Goal: Information Seeking & Learning: Find specific fact

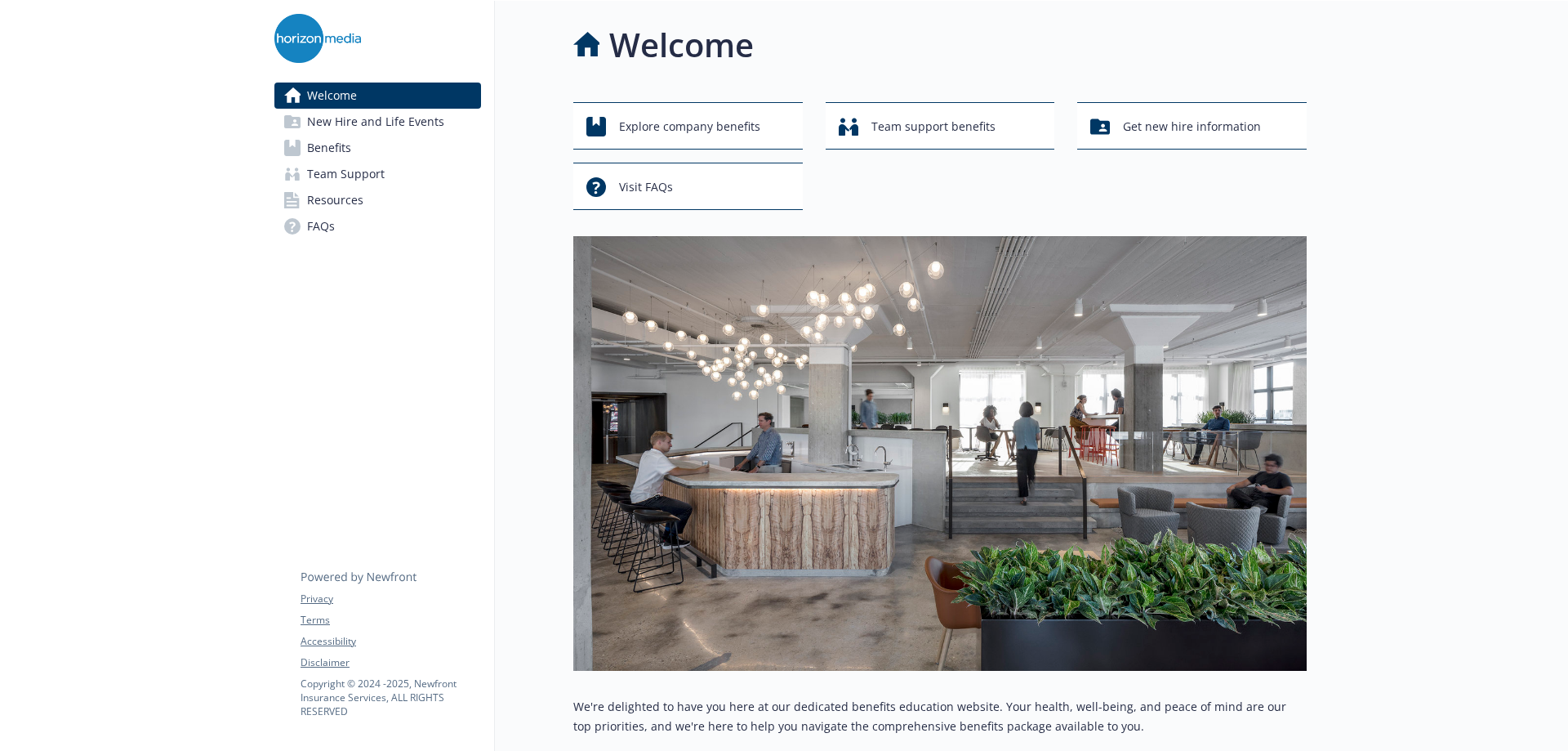
click at [335, 196] on span "Resources" at bounding box center [335, 200] width 56 height 26
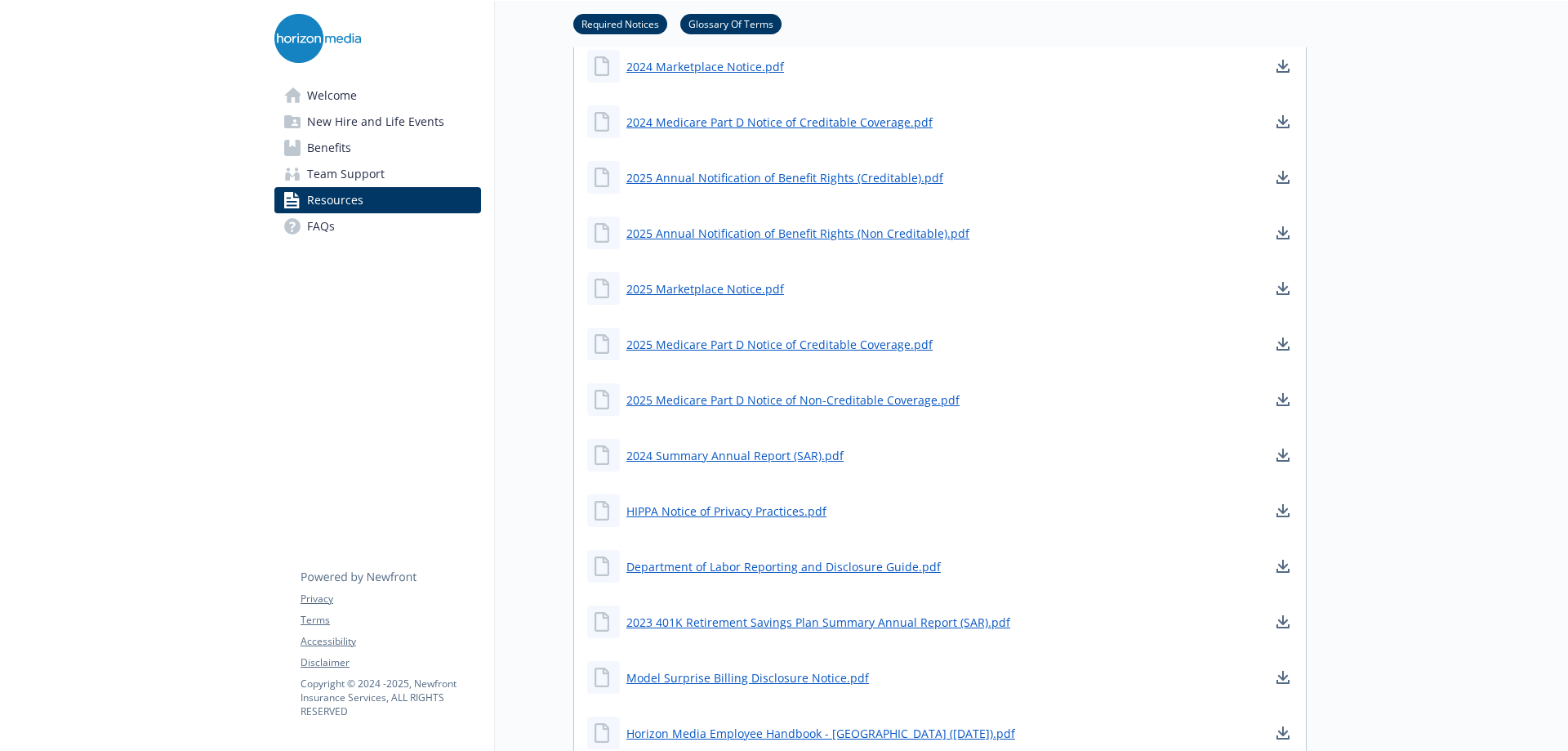
scroll to position [735, 0]
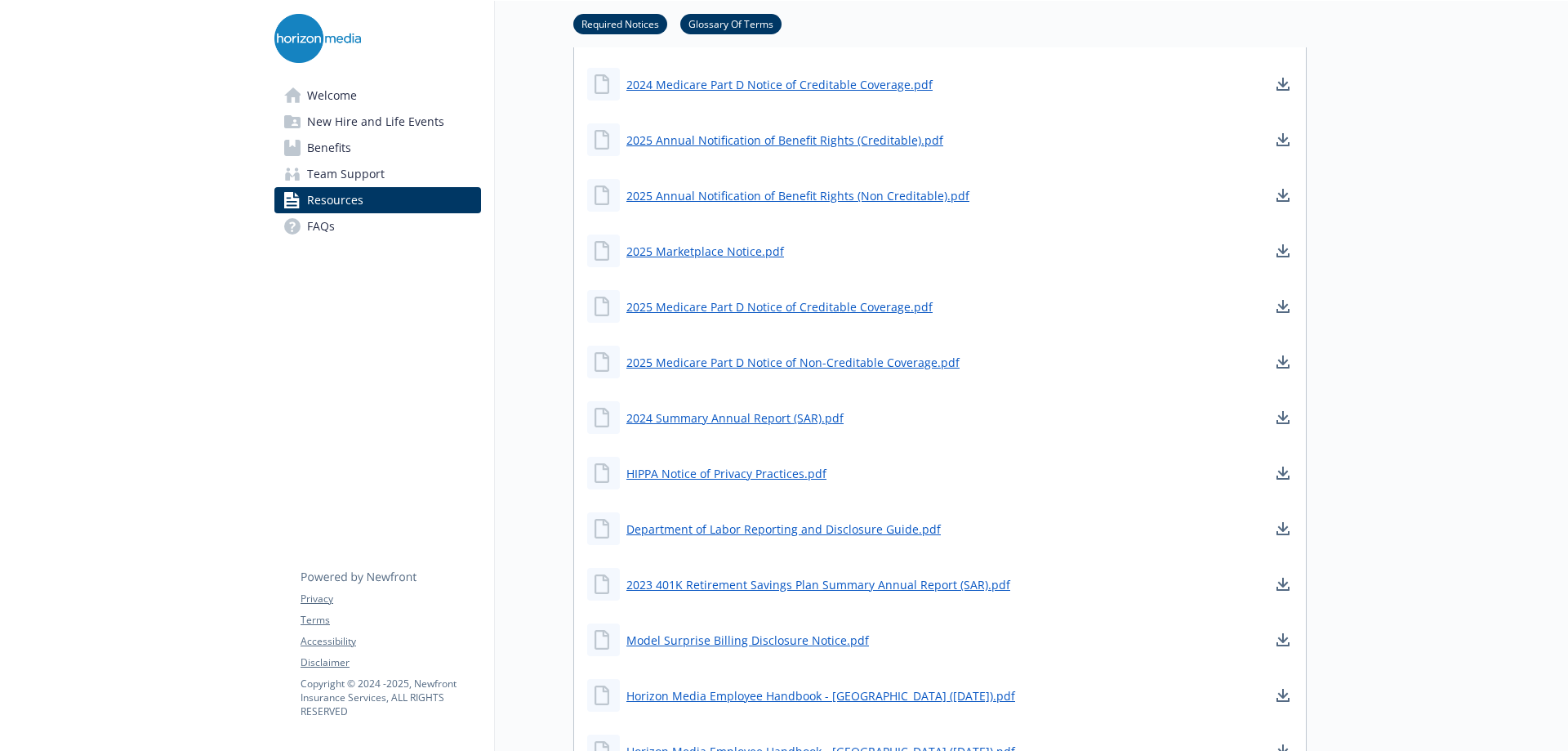
click at [317, 140] on span "Benefits" at bounding box center [330, 148] width 44 height 26
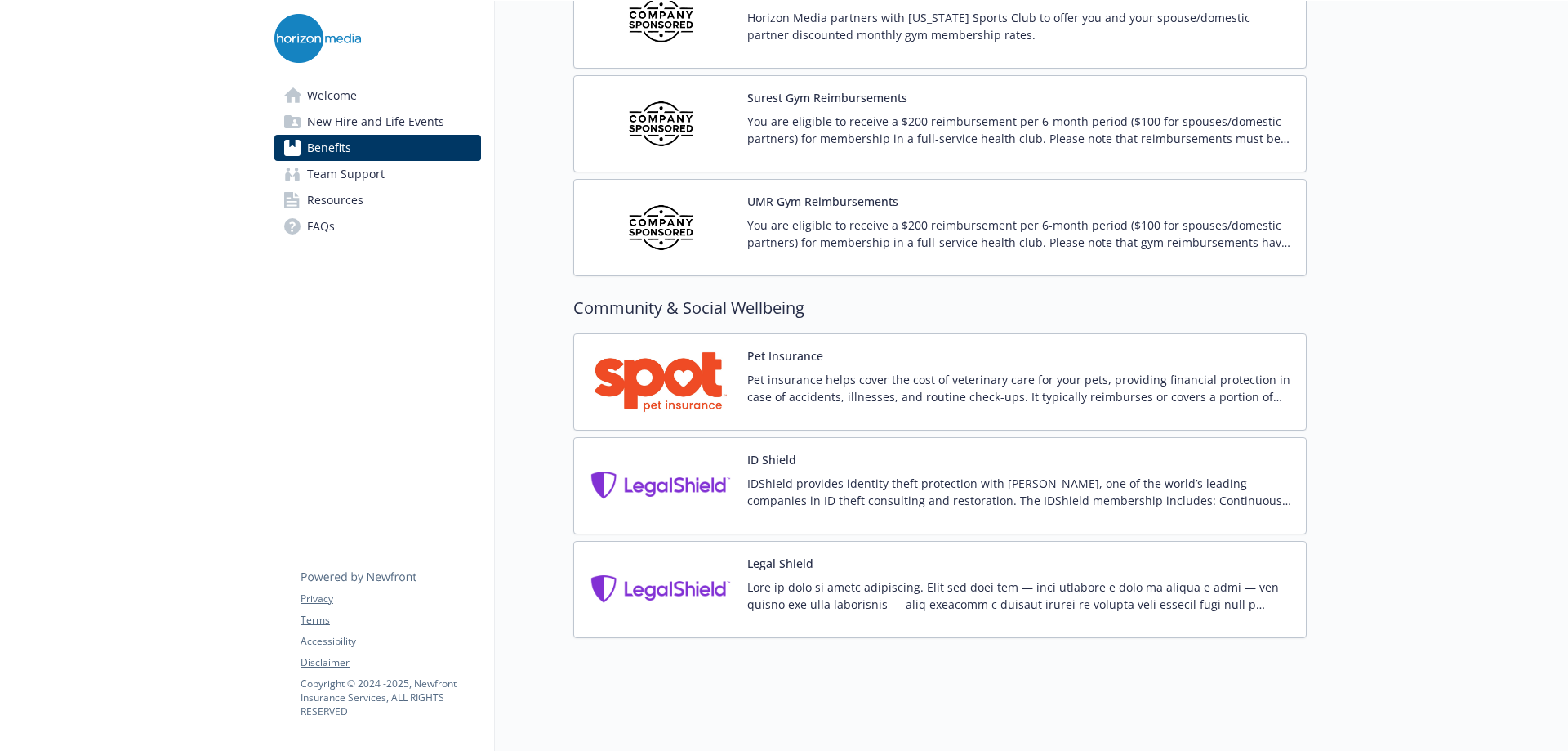
scroll to position [4106, 0]
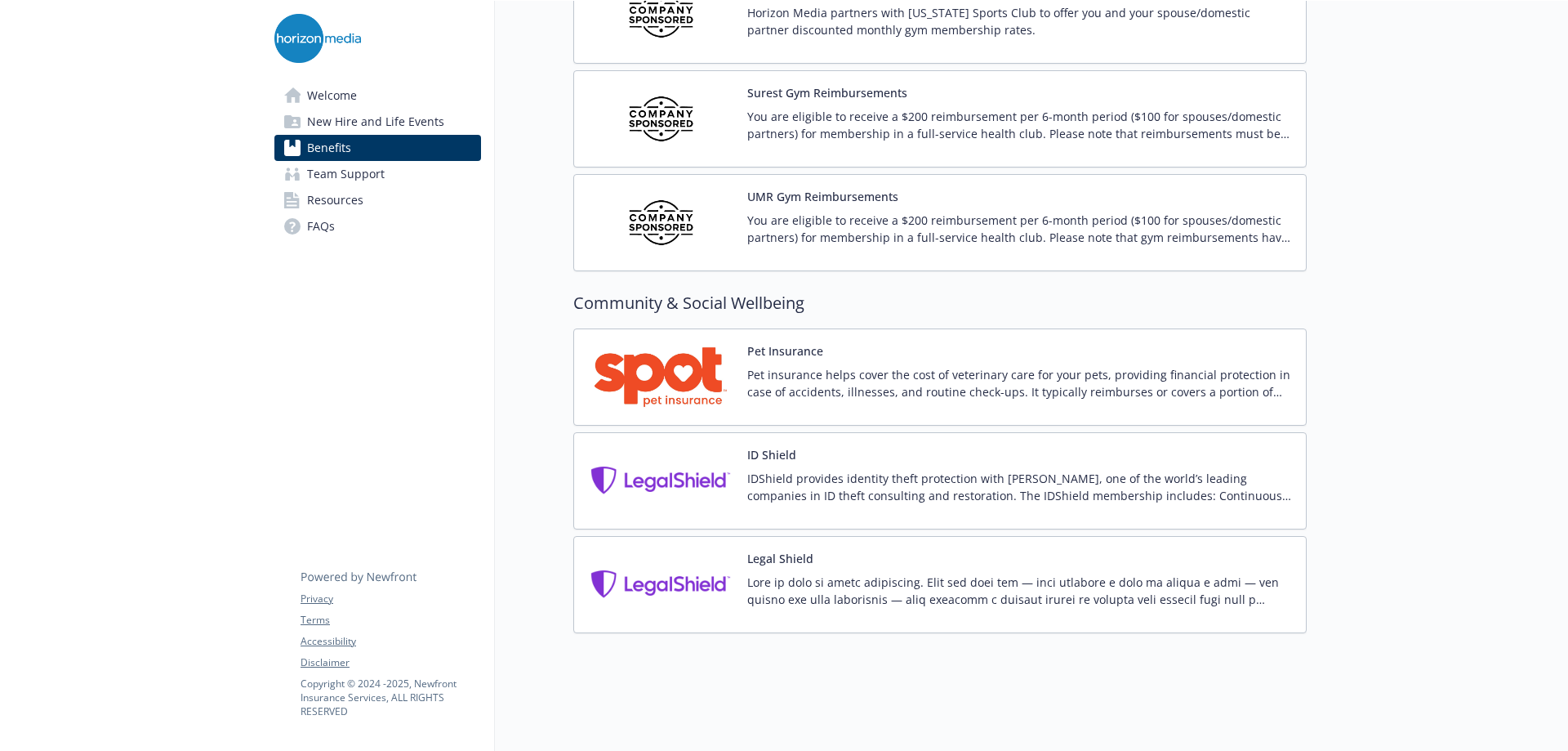
click at [314, 196] on span "Resources" at bounding box center [335, 200] width 56 height 26
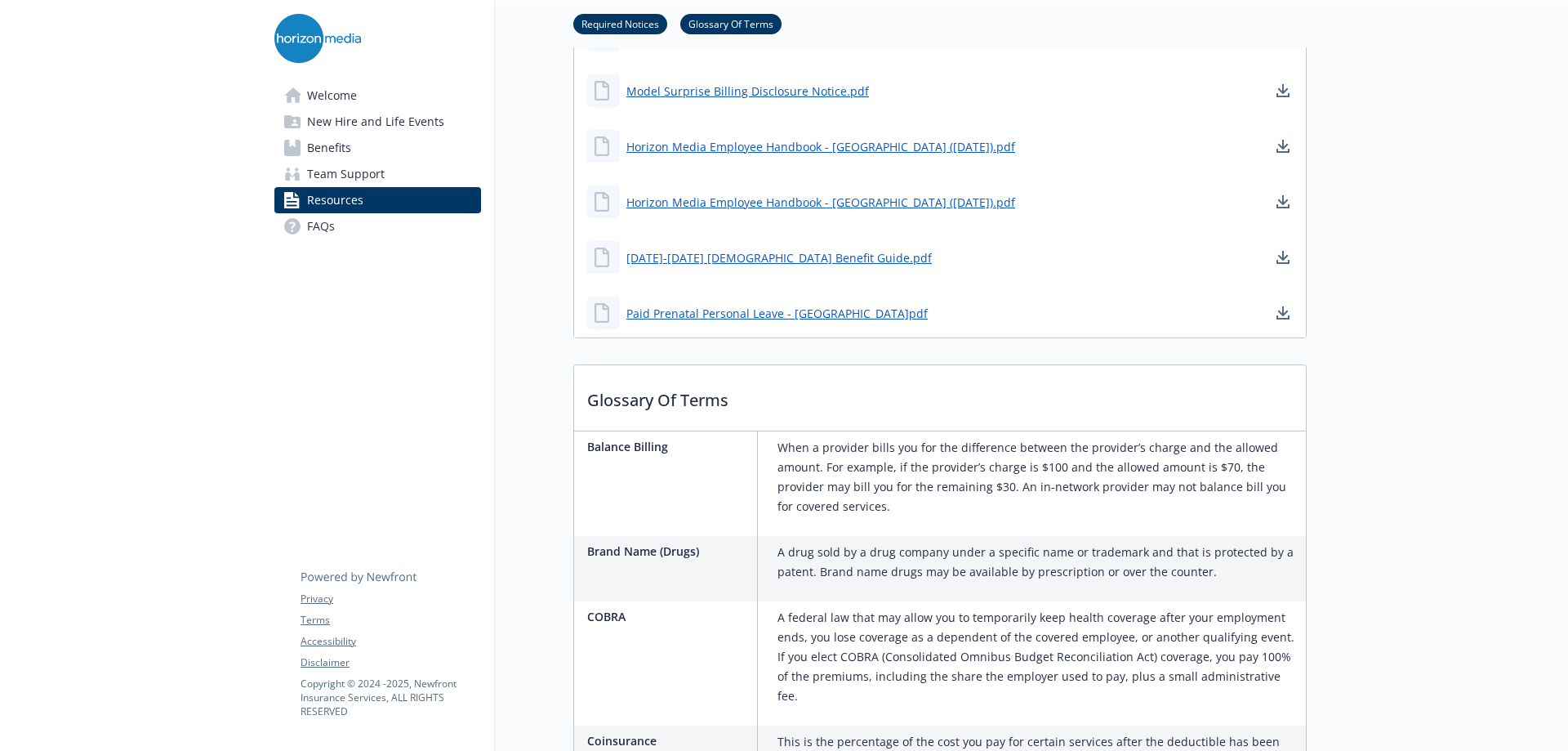
scroll to position [1283, 0]
click at [319, 214] on span "FAQs" at bounding box center [321, 226] width 28 height 26
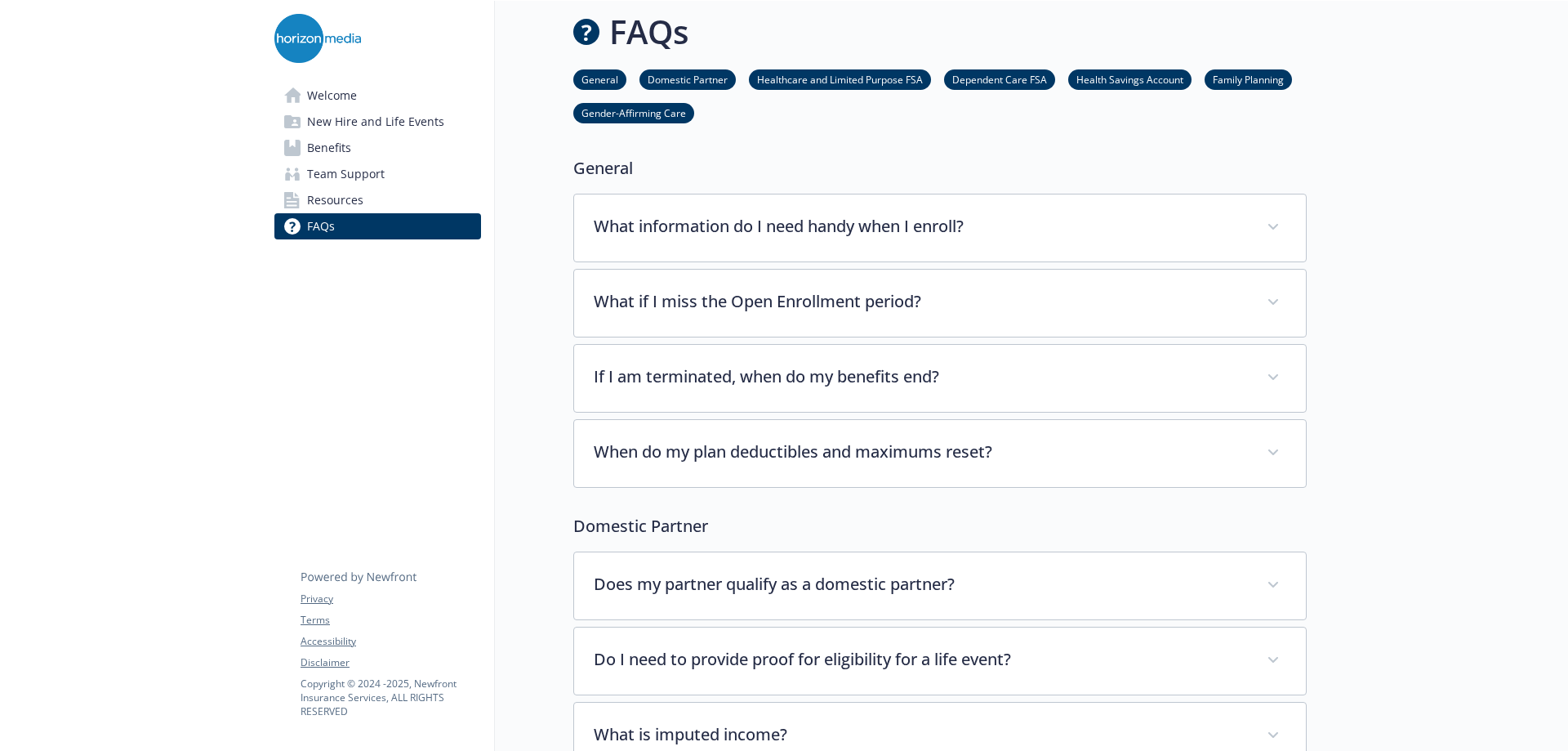
scroll to position [1283, 0]
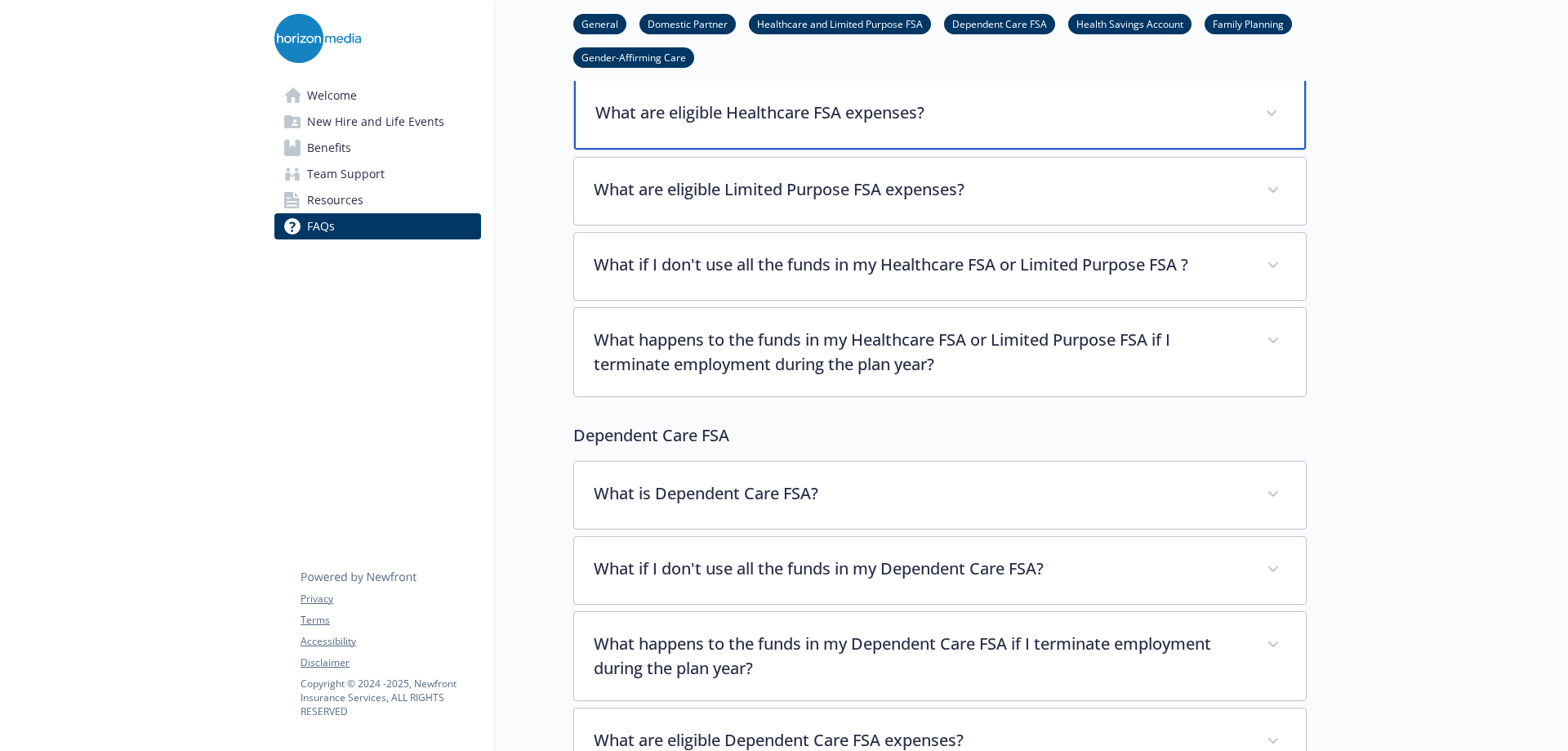
click at [709, 111] on p "What are eligible Healthcare FSA expenses?" at bounding box center [920, 113] width 650 height 24
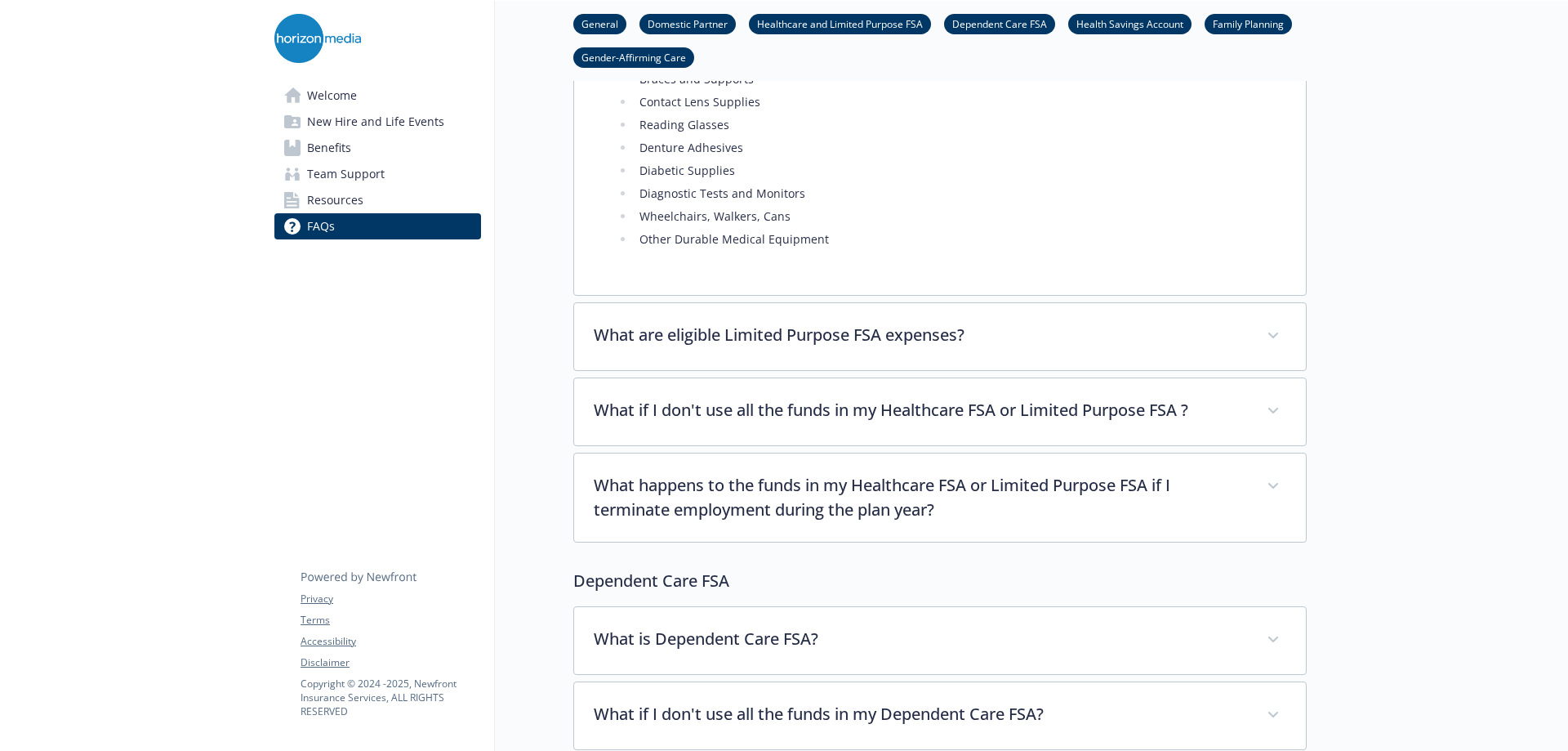
scroll to position [1937, 0]
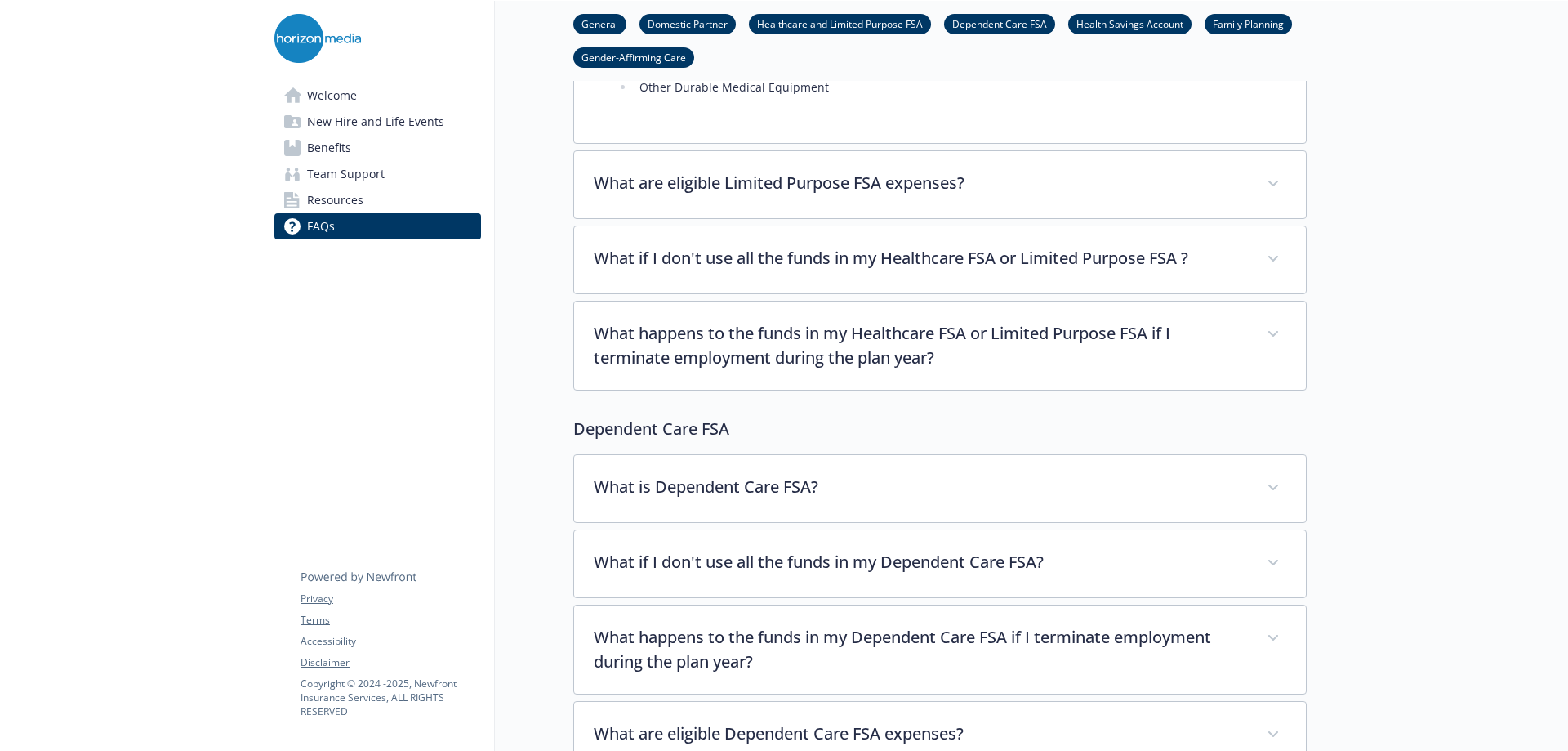
click at [775, 20] on link "Healthcare and Limited Purpose FSA" at bounding box center [840, 23] width 182 height 16
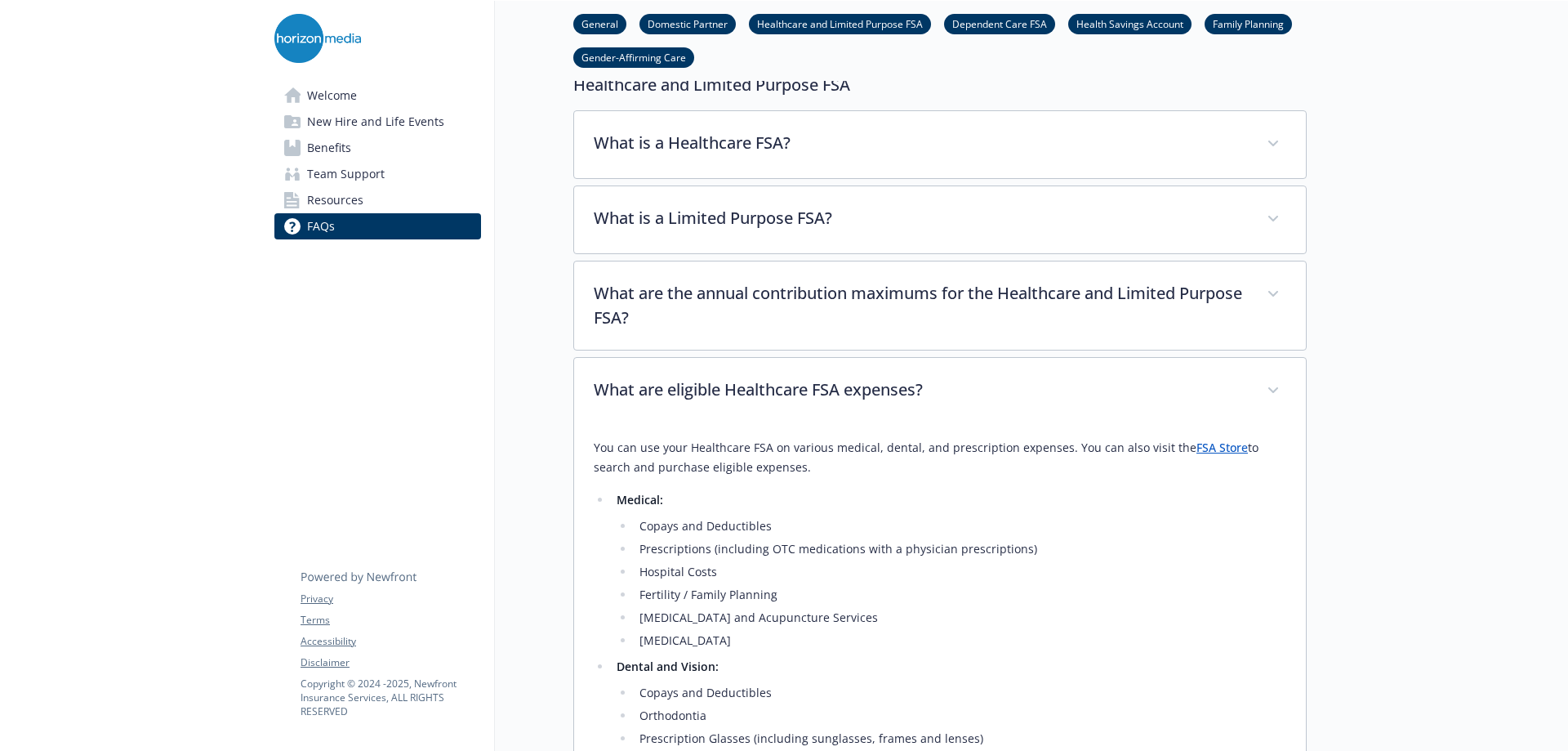
scroll to position [994, 12]
